Goal: Check status: Check status

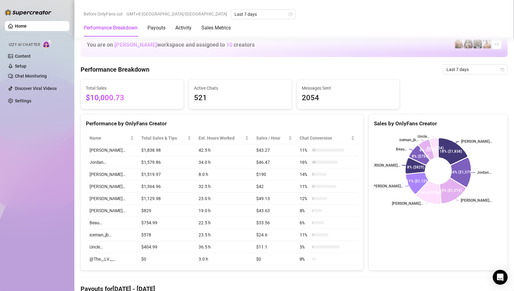
scroll to position [259, 0]
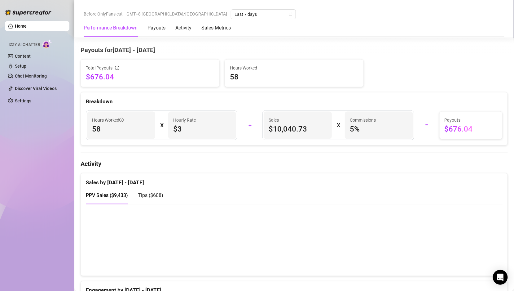
scroll to position [301, 0]
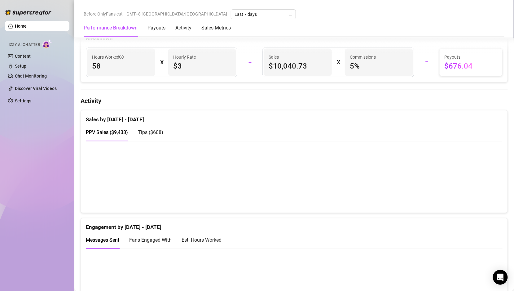
click at [139, 130] on span "Tips ( $608 )" at bounding box center [150, 133] width 25 height 6
click at [122, 132] on span "PPV Sales ( $9,433 )" at bounding box center [107, 133] width 42 height 6
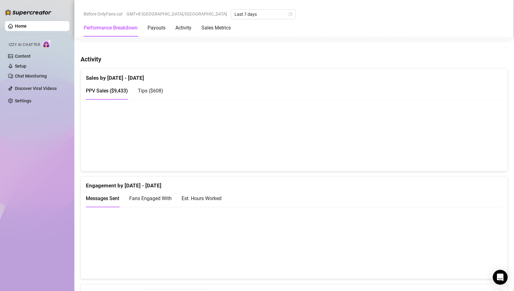
scroll to position [345, 0]
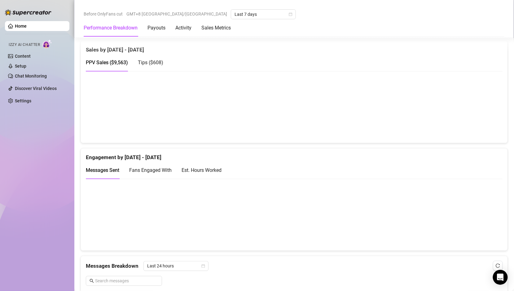
scroll to position [373, 0]
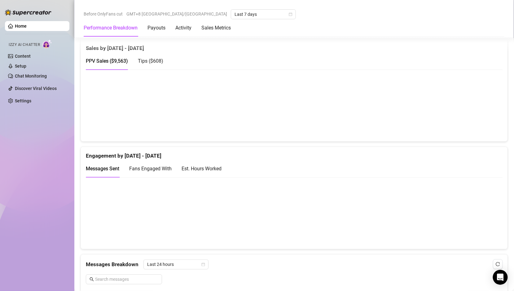
click at [157, 58] on span "Tips ( $608 )" at bounding box center [150, 61] width 25 height 6
click at [115, 60] on span "PPV Sales ( $9,563 )" at bounding box center [107, 61] width 42 height 6
click at [153, 59] on span "Tips ( $608 )" at bounding box center [150, 61] width 25 height 6
click at [112, 62] on span "PPV Sales ( $9,563 )" at bounding box center [107, 61] width 42 height 6
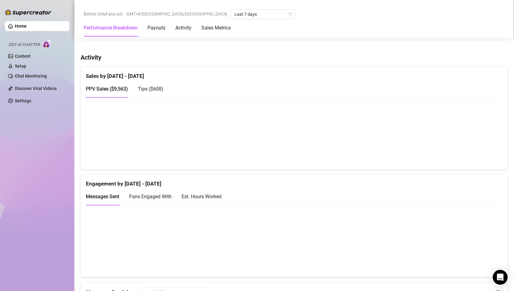
scroll to position [339, 0]
